Goal: Task Accomplishment & Management: Use online tool/utility

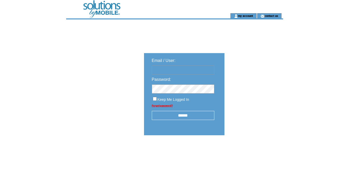
type input "********"
click at [185, 116] on input "******" at bounding box center [183, 115] width 62 height 9
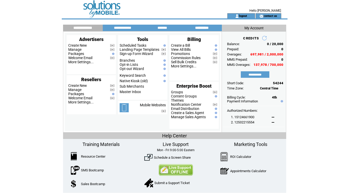
click at [199, 28] on input "**********" at bounding box center [201, 28] width 39 height 4
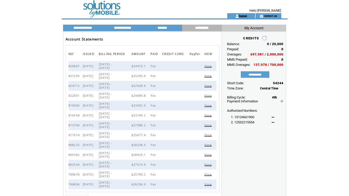
click at [241, 15] on link "logout" at bounding box center [243, 15] width 8 height 3
